Goal: Task Accomplishment & Management: Manage account settings

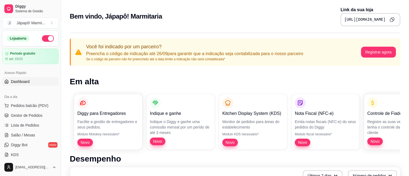
drag, startPoint x: 209, startPoint y: 85, endPoint x: 385, endPoint y: 86, distance: 175.8
click at [31, 22] on div "Jápapô! Marmi ..." at bounding box center [31, 22] width 28 height 5
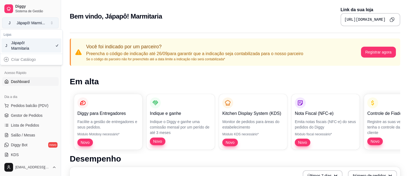
click at [31, 22] on div "Jápapô! Marmi ..." at bounding box center [31, 22] width 28 height 5
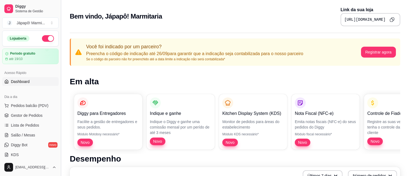
click at [59, 48] on button "Toggle Sidebar" at bounding box center [61, 88] width 4 height 176
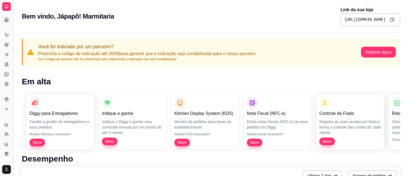
click at [15, 29] on button "Toggle Sidebar" at bounding box center [13, 88] width 4 height 176
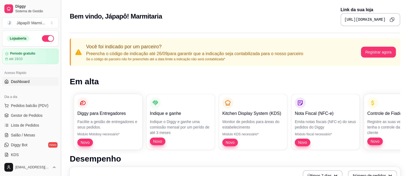
drag, startPoint x: 59, startPoint y: 49, endPoint x: 62, endPoint y: 96, distance: 47.5
click at [62, 96] on button "Toggle Sidebar" at bounding box center [61, 88] width 4 height 176
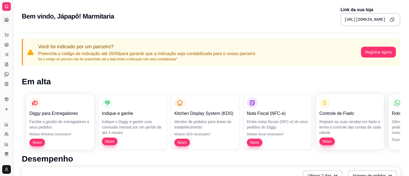
click at [13, 30] on button "Toggle Sidebar" at bounding box center [13, 88] width 4 height 176
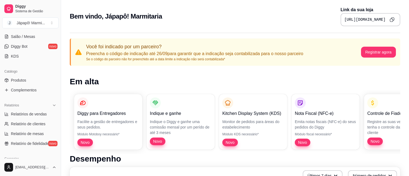
scroll to position [128, 0]
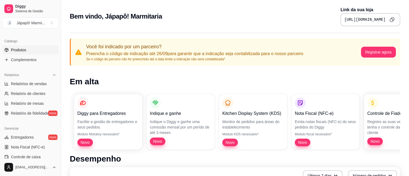
click at [20, 49] on span "Produtos" at bounding box center [18, 49] width 15 height 5
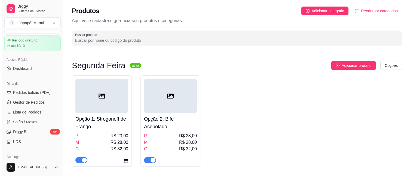
scroll to position [15, 0]
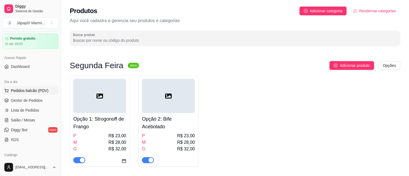
click at [24, 89] on span "Pedidos balcão (PDV)" at bounding box center [30, 90] width 38 height 5
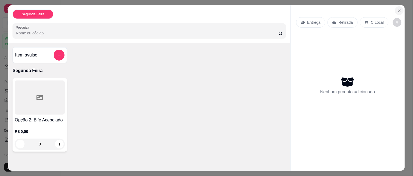
click at [371, 8] on icon "Close" at bounding box center [399, 10] width 4 height 4
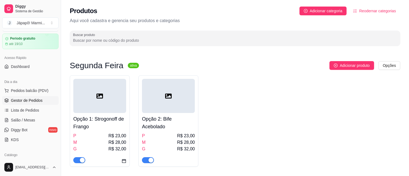
click at [36, 104] on link "Gestor de Pedidos" at bounding box center [30, 100] width 56 height 9
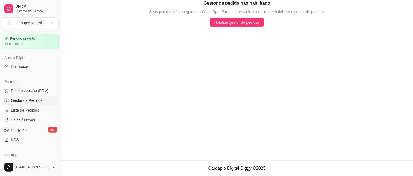
click at [59, 64] on button "Toggle Sidebar" at bounding box center [61, 88] width 4 height 176
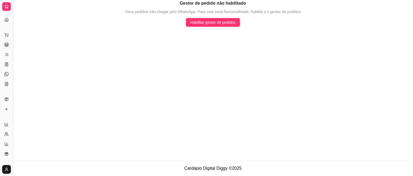
click at [14, 22] on button "Toggle Sidebar" at bounding box center [13, 88] width 4 height 176
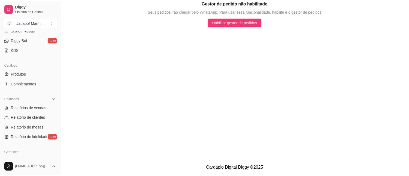
scroll to position [106, 0]
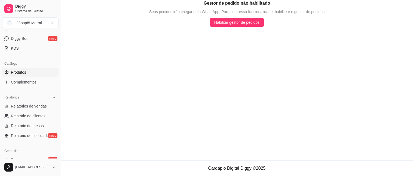
click at [23, 72] on span "Produtos" at bounding box center [18, 71] width 15 height 5
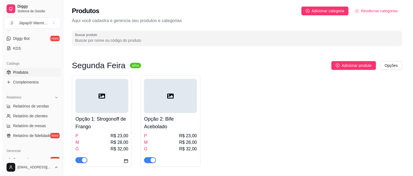
scroll to position [55, 0]
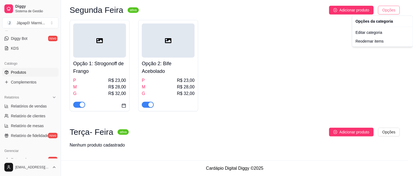
click at [371, 8] on html "Diggy Sistema de Gestão J Jápapô! Marmi ... Loja aberta Período gratuito até 19…" at bounding box center [206, 33] width 413 height 176
click at [279, 38] on html "Diggy Sistema de Gestão J Jápapô! Marmi ... Loja aberta Período gratuito até 19…" at bounding box center [206, 33] width 413 height 176
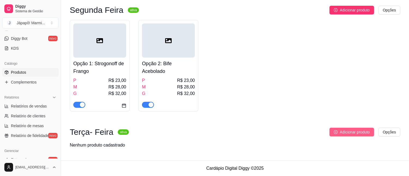
click at [349, 131] on span "Adicionar produto" at bounding box center [354, 132] width 30 height 6
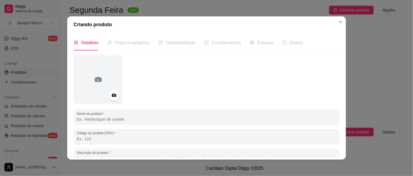
click at [127, 121] on input "Nome do produto" at bounding box center [206, 118] width 259 height 5
type input "Opção 1: Carne de Panela com Mandioca"
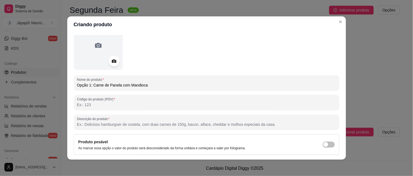
scroll to position [59, 0]
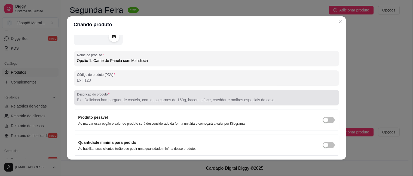
click at [151, 98] on input "Descrição do produto" at bounding box center [206, 99] width 259 height 5
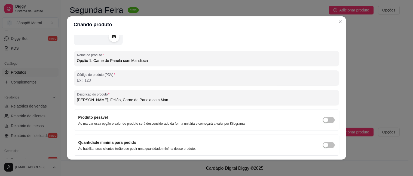
click at [152, 102] on div "Arroz, Feijão, Carne de Panela com Man" at bounding box center [206, 97] width 259 height 11
type input "Arroz, Feijão, Carne de Panela com Mandioca, Refogado de Abobrinha e Salada"
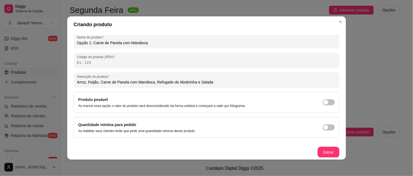
scroll to position [0, 0]
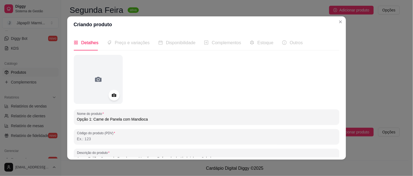
click at [131, 45] on span "Preço e variações" at bounding box center [132, 42] width 35 height 5
drag, startPoint x: 128, startPoint y: 42, endPoint x: 255, endPoint y: 142, distance: 160.8
click at [183, 86] on div "Detalhes Preço e variações Disponibilidade Complementos Estoque Outros Nome do …" at bounding box center [207, 96] width 266 height 122
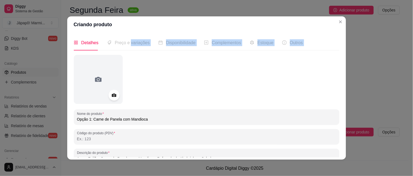
scroll to position [76, 0]
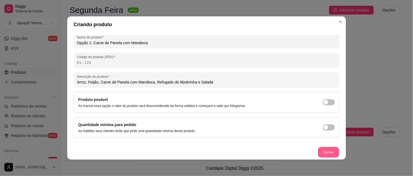
click at [323, 149] on button "Salvar" at bounding box center [328, 152] width 21 height 11
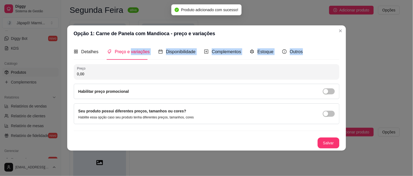
scroll to position [0, 0]
click at [126, 49] on span "Preço e variações" at bounding box center [132, 51] width 35 height 5
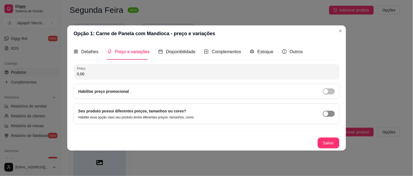
click at [331, 113] on span "button" at bounding box center [329, 113] width 12 height 6
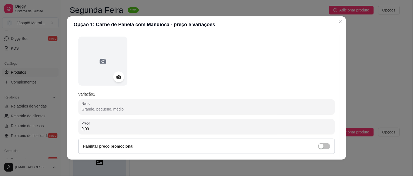
scroll to position [65, 0]
click at [135, 107] on input "Nome" at bounding box center [207, 106] width 250 height 5
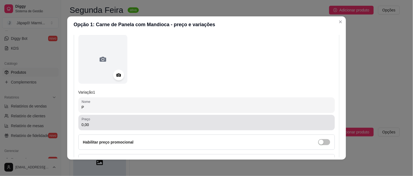
type input "P"
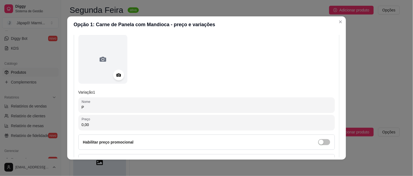
click at [123, 123] on input "0,00" at bounding box center [207, 124] width 250 height 5
type input "23,00"
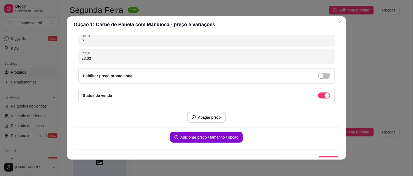
scroll to position [140, 0]
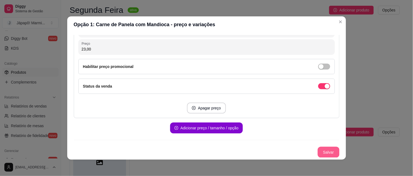
click at [321, 152] on button "Salvar" at bounding box center [329, 151] width 22 height 11
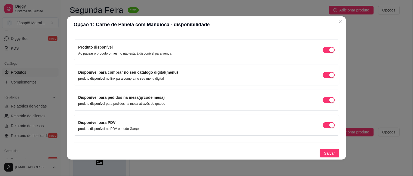
scroll to position [0, 0]
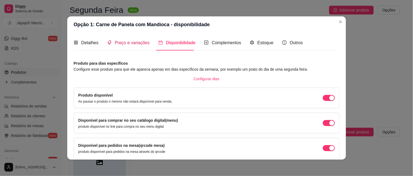
click at [132, 44] on span "Preço e variações" at bounding box center [132, 42] width 35 height 5
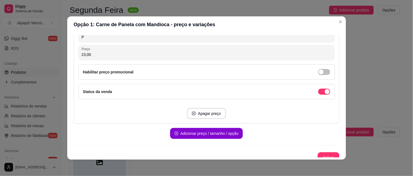
scroll to position [140, 0]
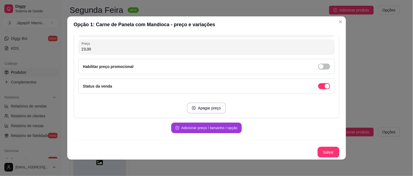
click at [216, 128] on button "Adicionar preço / tamanho / opção" at bounding box center [206, 127] width 70 height 11
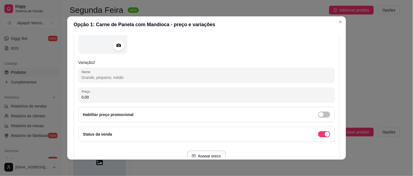
scroll to position [260, 0]
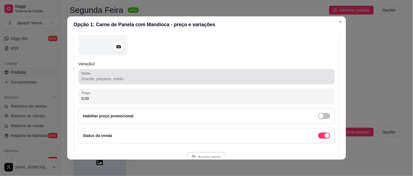
click at [128, 79] on input "Nome" at bounding box center [207, 78] width 250 height 5
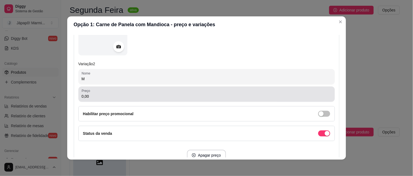
type input "M"
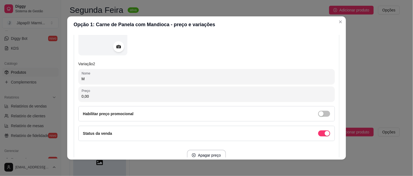
click at [107, 94] on input "0,00" at bounding box center [207, 95] width 250 height 5
type input "28,00"
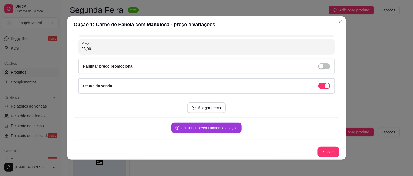
click at [185, 123] on button "Adicionar preço / tamanho / opção" at bounding box center [206, 127] width 70 height 11
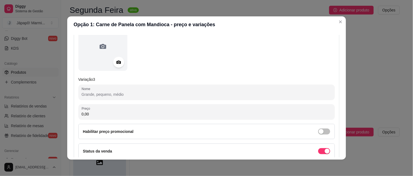
scroll to position [414, 0]
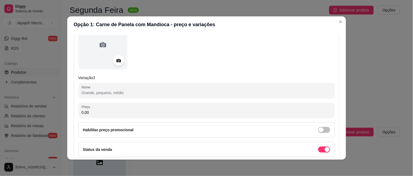
click at [96, 90] on input "Nome" at bounding box center [207, 92] width 250 height 5
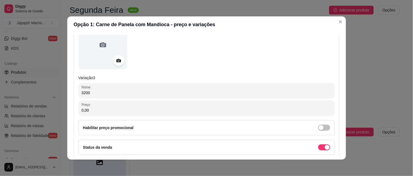
drag, startPoint x: 92, startPoint y: 91, endPoint x: 82, endPoint y: 93, distance: 9.6
click at [82, 93] on input "3200" at bounding box center [207, 92] width 250 height 5
type input "3"
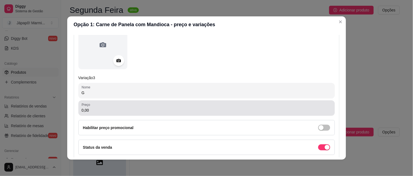
type input "G"
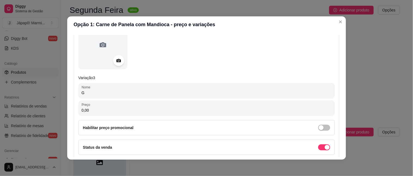
click at [88, 110] on input "0,00" at bounding box center [207, 109] width 250 height 5
type input "32,00"
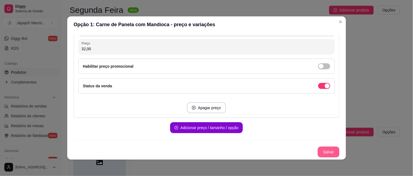
click at [323, 151] on button "Salvar" at bounding box center [329, 151] width 22 height 11
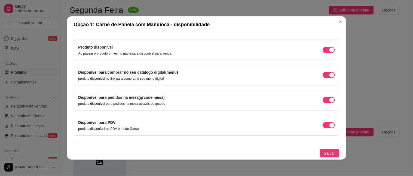
scroll to position [0, 0]
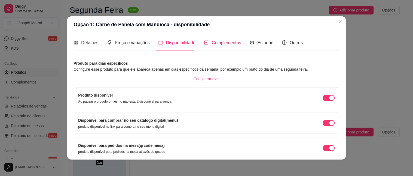
click at [219, 44] on span "Complementos" at bounding box center [226, 42] width 29 height 5
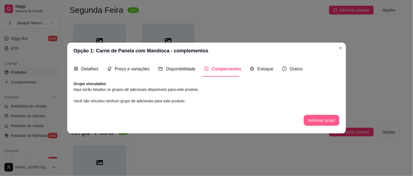
click at [323, 118] on button "Adicionar grupo" at bounding box center [321, 120] width 35 height 11
click at [93, 67] on span "Detalhes" at bounding box center [89, 68] width 17 height 5
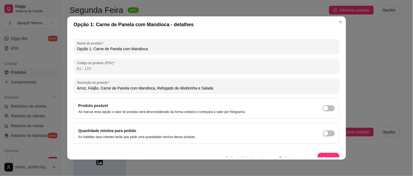
scroll to position [76, 0]
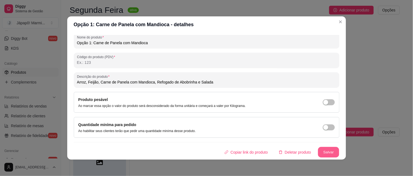
click at [322, 152] on button "Salvar" at bounding box center [328, 152] width 21 height 11
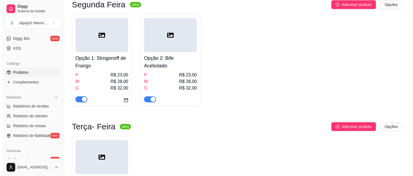
scroll to position [54, 0]
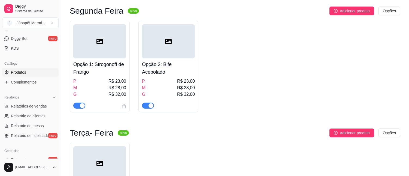
click at [192, 43] on div at bounding box center [168, 41] width 53 height 34
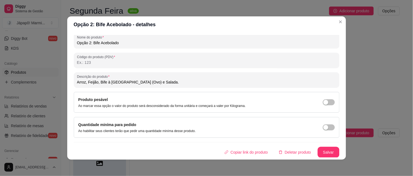
scroll to position [0, 0]
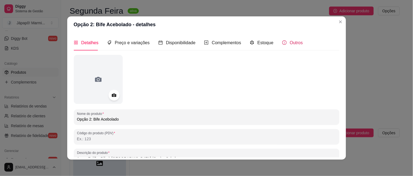
click at [290, 45] on span "Outros" at bounding box center [296, 42] width 13 height 5
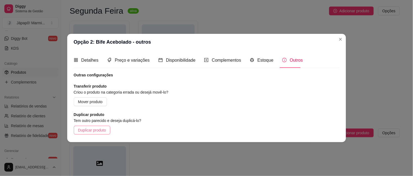
click at [95, 128] on span "Duplicar produto" at bounding box center [92, 130] width 28 height 6
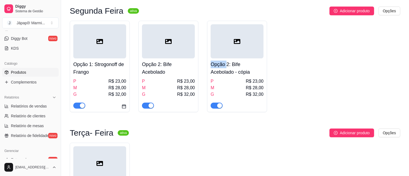
click at [340, 39] on div "Opção 1: Strogonoff de Frango P R$ 23,00 M R$ 28,00 G R$ 32,00 Opção 2: Bife Ac…" at bounding box center [235, 66] width 330 height 91
click at [247, 50] on div at bounding box center [236, 41] width 53 height 34
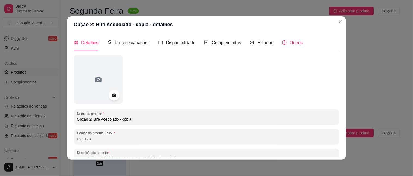
click at [290, 42] on span "Outros" at bounding box center [296, 42] width 13 height 5
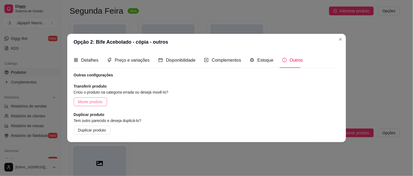
click at [88, 101] on span "Mover produto" at bounding box center [90, 102] width 24 height 6
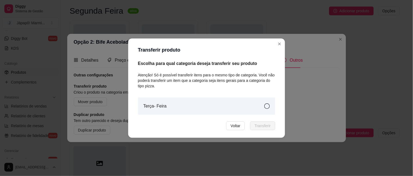
click at [269, 106] on icon at bounding box center [266, 105] width 5 height 5
click at [269, 128] on span "Transferir" at bounding box center [262, 125] width 16 height 6
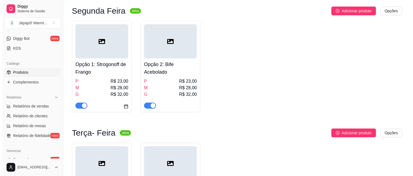
scroll to position [140, 0]
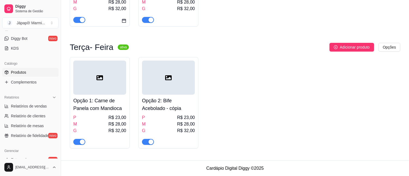
click at [157, 84] on div at bounding box center [168, 77] width 53 height 34
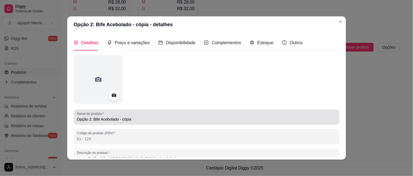
click at [146, 123] on div "Nome do produto Opção 2: Bife Acebolado - cópia" at bounding box center [207, 116] width 266 height 15
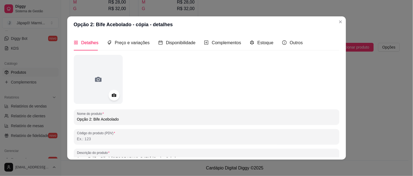
type input "Opção 2: Bife Acebolado"
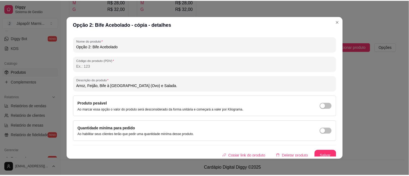
scroll to position [76, 0]
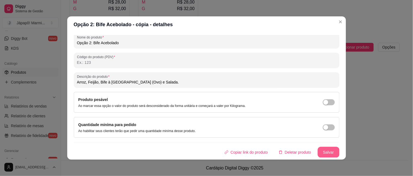
click at [323, 152] on button "Salvar" at bounding box center [329, 151] width 22 height 11
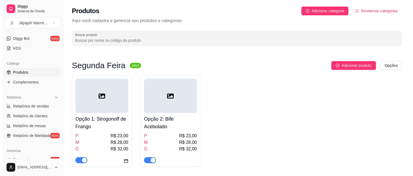
scroll to position [140, 0]
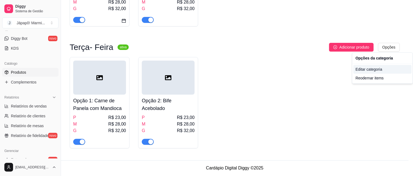
click at [371, 71] on div "Editar categoria" at bounding box center [382, 69] width 58 height 9
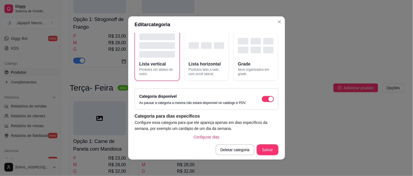
scroll to position [47, 0]
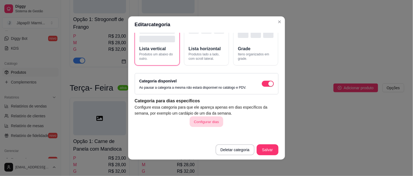
click at [200, 121] on button "Configurar dias" at bounding box center [206, 121] width 33 height 11
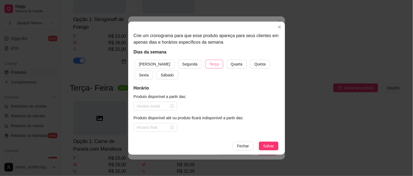
click at [210, 65] on span "Terça" at bounding box center [214, 64] width 9 height 6
click at [152, 106] on input at bounding box center [153, 106] width 32 height 6
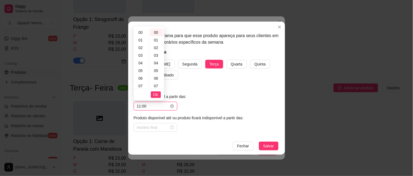
scroll to position [84, 0]
type input "11:00"
click at [157, 95] on span "OK" at bounding box center [155, 94] width 5 height 6
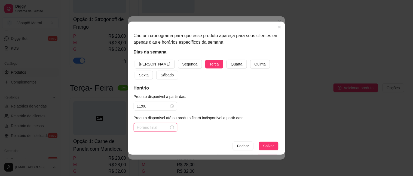
click at [151, 126] on input at bounding box center [153, 127] width 32 height 6
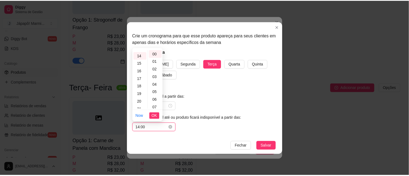
scroll to position [107, 0]
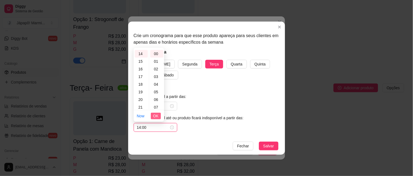
type input "14:00"
click at [158, 115] on span "OK" at bounding box center [155, 116] width 5 height 6
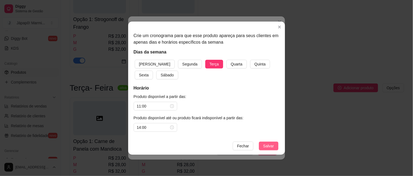
click at [268, 144] on span "Salvar" at bounding box center [268, 146] width 11 height 6
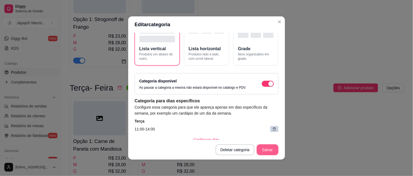
click at [268, 144] on button "Salvar" at bounding box center [268, 149] width 22 height 11
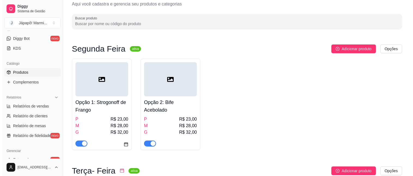
scroll to position [21, 0]
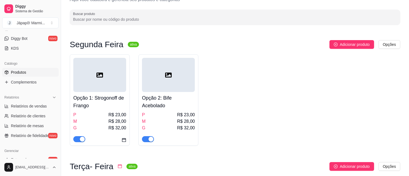
click at [371, 50] on div "Segunda Feira ativa Adicionar produto Opções Opção 1: Strogonoff de Frango P R$…" at bounding box center [235, 92] width 330 height 105
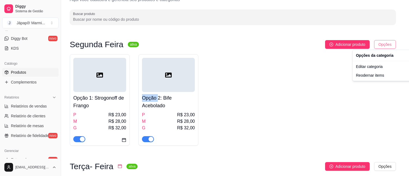
click at [371, 44] on html "Diggy Sistema de Gestão J Jápapô! Marmi ... Loja aberta Período gratuito até 19…" at bounding box center [204, 67] width 409 height 176
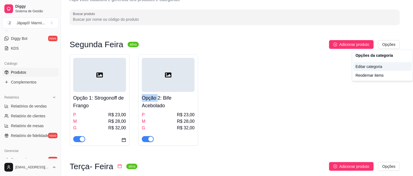
click at [371, 66] on div "Editar categoria" at bounding box center [382, 66] width 58 height 9
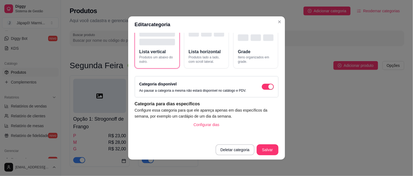
scroll to position [47, 0]
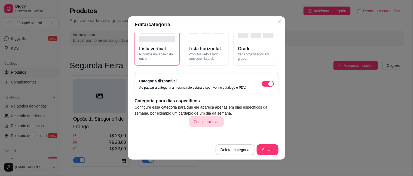
click at [210, 122] on button "Configurar dias" at bounding box center [206, 121] width 35 height 11
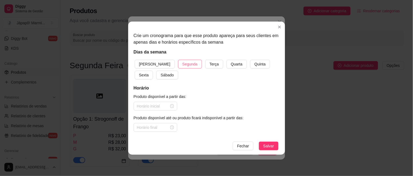
click at [182, 63] on span "Segunda" at bounding box center [189, 64] width 15 height 6
click at [154, 102] on div at bounding box center [156, 106] width 44 height 9
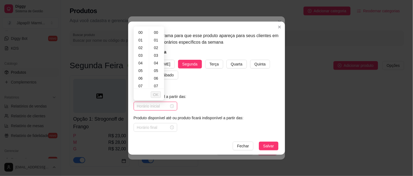
click at [152, 107] on input at bounding box center [153, 106] width 32 height 6
type input "11:00"
click at [158, 93] on span "OK" at bounding box center [155, 94] width 5 height 6
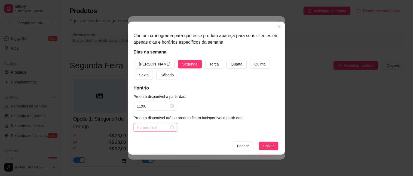
click at [151, 128] on input at bounding box center [153, 127] width 32 height 6
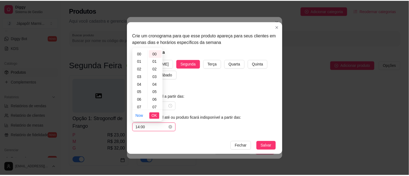
scroll to position [107, 0]
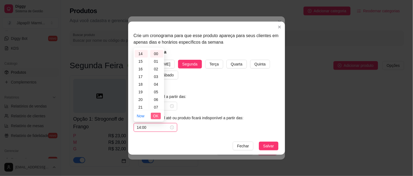
type input "14:00"
click at [154, 113] on span "OK" at bounding box center [155, 116] width 5 height 6
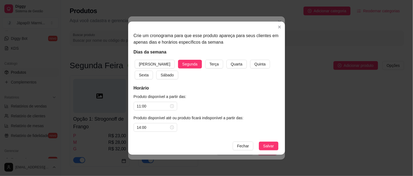
click at [154, 115] on span "OK" at bounding box center [155, 117] width 5 height 5
click at [264, 144] on span "Salvar" at bounding box center [268, 146] width 11 height 6
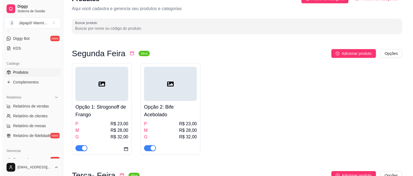
scroll to position [140, 0]
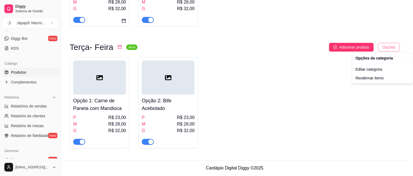
click at [369, 69] on div "Editar categoria" at bounding box center [382, 69] width 58 height 9
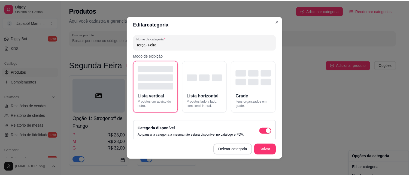
scroll to position [99, 0]
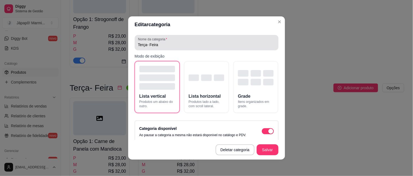
click at [143, 45] on input "Terça- Feira" at bounding box center [206, 44] width 137 height 5
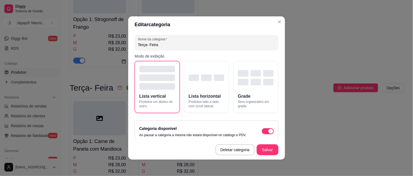
click at [144, 46] on input "Terça- Feira" at bounding box center [206, 44] width 137 height 5
type input "Terça - Feira"
click at [221, 85] on button "Lista horizontal Produtos lado a lado, com scroll lateral." at bounding box center [206, 87] width 45 height 52
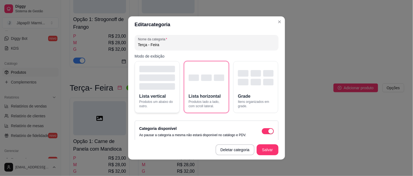
click at [163, 90] on button "Lista vertical Produtos um abaixo do outro." at bounding box center [157, 87] width 45 height 52
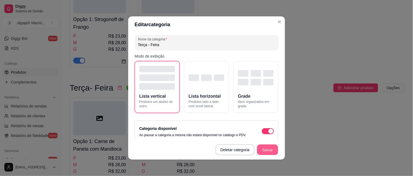
click at [271, 150] on button "Salvar" at bounding box center [267, 149] width 21 height 11
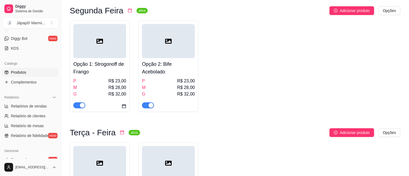
scroll to position [55, 0]
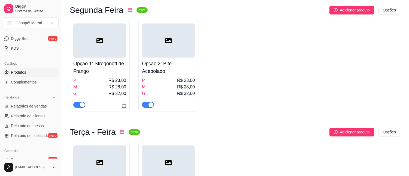
click at [371, 51] on div "Opção 1: Strogonoff de Frango P R$ 23,00 M R$ 28,00 G R$ 32,00 Opção 2: Bife Ac…" at bounding box center [235, 65] width 330 height 91
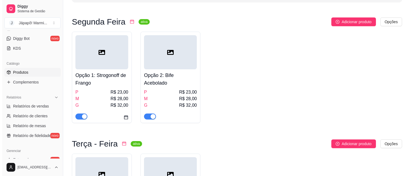
scroll to position [40, 0]
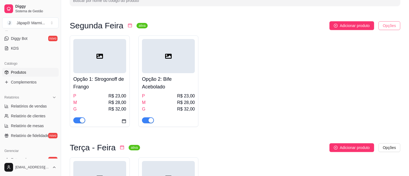
click at [371, 25] on html "Diggy Sistema de Gestão J Jápapô! Marmi ... Loja aberta Período gratuito até 19…" at bounding box center [204, 48] width 409 height 176
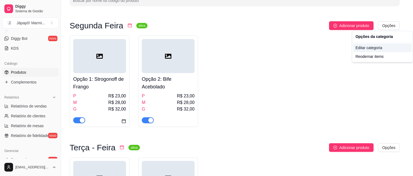
click at [361, 49] on div "Editar categoria" at bounding box center [382, 47] width 58 height 9
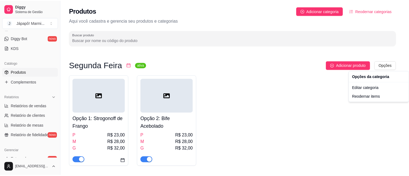
scroll to position [0, 0]
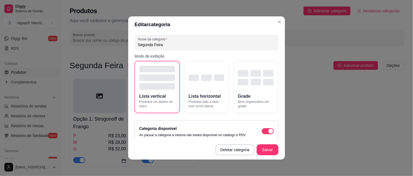
click at [151, 42] on input "Segunda Feira" at bounding box center [206, 44] width 137 height 5
type input "Segunda - Feira"
click at [260, 150] on button "Salvar" at bounding box center [267, 149] width 21 height 11
click at [260, 150] on footer "Deletar categoria Salvar" at bounding box center [206, 150] width 157 height 20
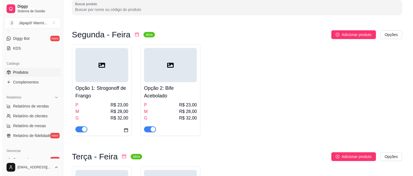
scroll to position [32, 0]
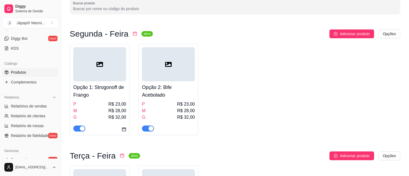
click at [114, 66] on div at bounding box center [99, 64] width 53 height 34
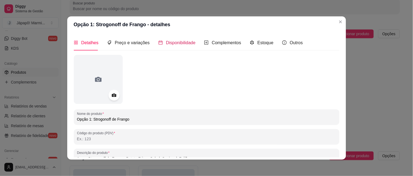
click at [172, 40] on span "Disponibilidade" at bounding box center [181, 42] width 30 height 5
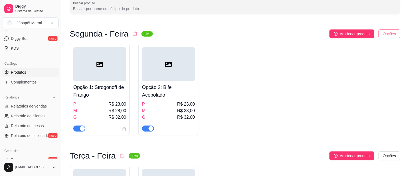
click at [371, 30] on html "Diggy Sistema de Gestão J Jápapô! Marmi ... Loja aberta Período gratuito até 19…" at bounding box center [204, 56] width 409 height 176
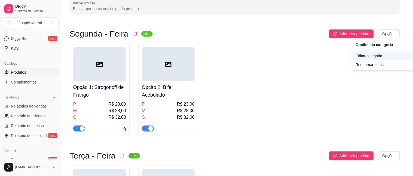
click at [371, 55] on div "Editar categoria" at bounding box center [382, 55] width 58 height 9
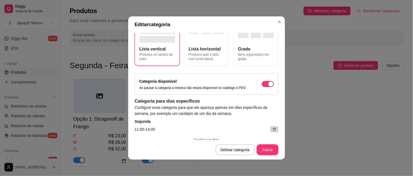
scroll to position [66, 0]
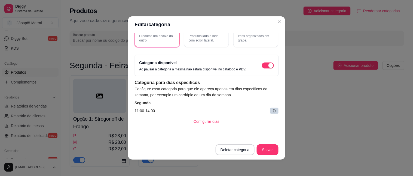
click at [273, 109] on icon at bounding box center [274, 110] width 3 height 3
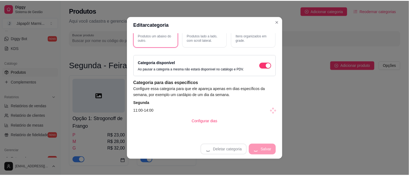
scroll to position [47, 0]
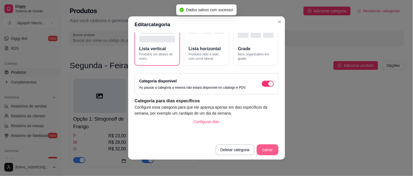
click at [272, 148] on button "Salvar" at bounding box center [268, 149] width 22 height 11
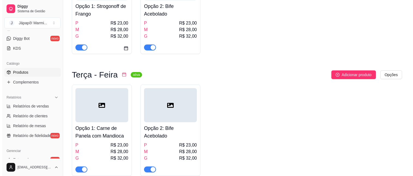
scroll to position [113, 0]
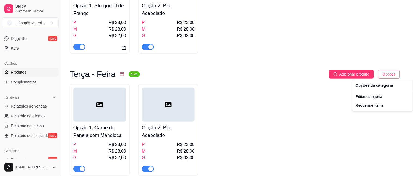
click at [371, 97] on div "Editar categoria" at bounding box center [382, 96] width 58 height 9
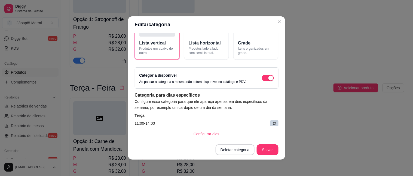
scroll to position [57, 0]
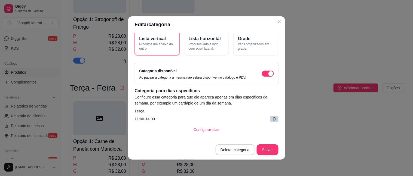
click at [272, 117] on icon at bounding box center [274, 119] width 4 height 4
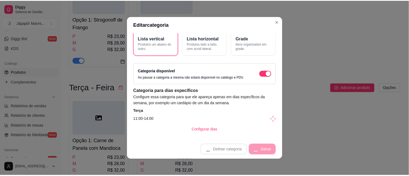
scroll to position [47, 0]
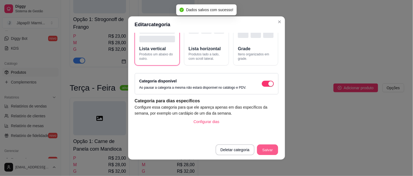
click at [267, 151] on button "Salvar" at bounding box center [267, 149] width 21 height 11
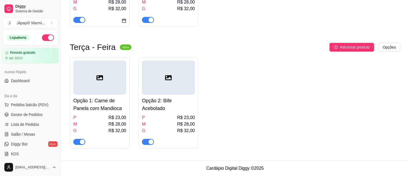
scroll to position [0, 0]
click at [59, 44] on button "Toggle Sidebar" at bounding box center [61, 88] width 4 height 176
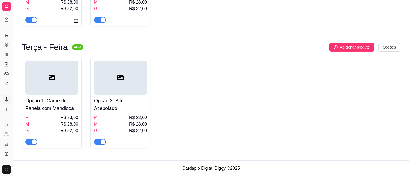
click at [14, 32] on button "Toggle Sidebar" at bounding box center [13, 88] width 4 height 176
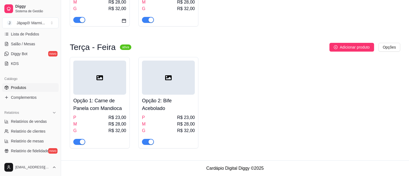
scroll to position [216, 0]
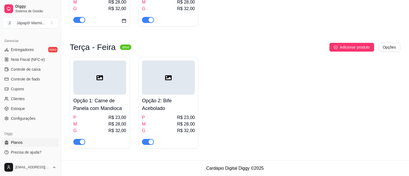
click at [26, 143] on link "Planos" at bounding box center [30, 142] width 56 height 9
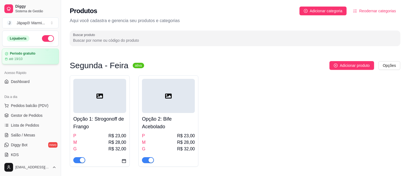
click at [18, 58] on article "até 19/10" at bounding box center [16, 59] width 14 height 4
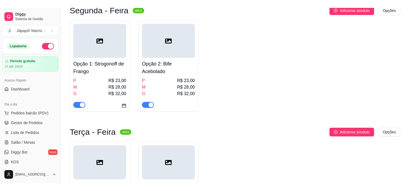
scroll to position [68, 0]
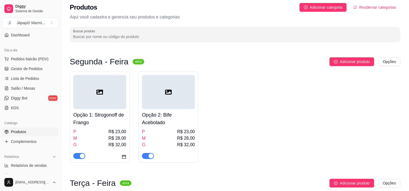
scroll to position [26, 0]
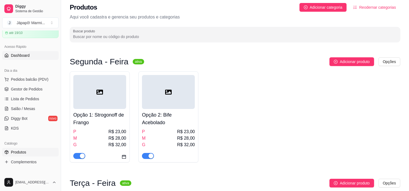
click at [23, 55] on span "Dashboard" at bounding box center [20, 55] width 19 height 5
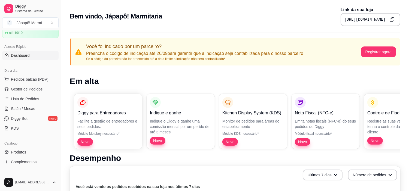
click at [262, 15] on div "Bem vindo, Jápapô! Marmitaria Link da sua loja https://diggy.menu/japapomarmita…" at bounding box center [235, 17] width 330 height 20
